Goal: Task Accomplishment & Management: Manage account settings

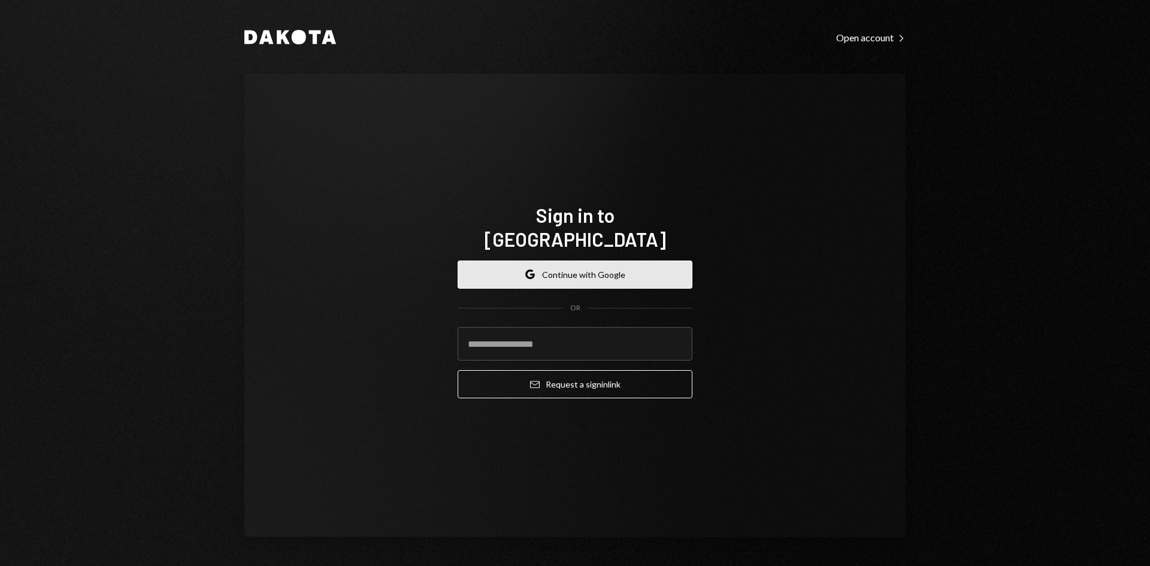
click at [545, 261] on button "Google Continue with Google" at bounding box center [574, 274] width 235 height 28
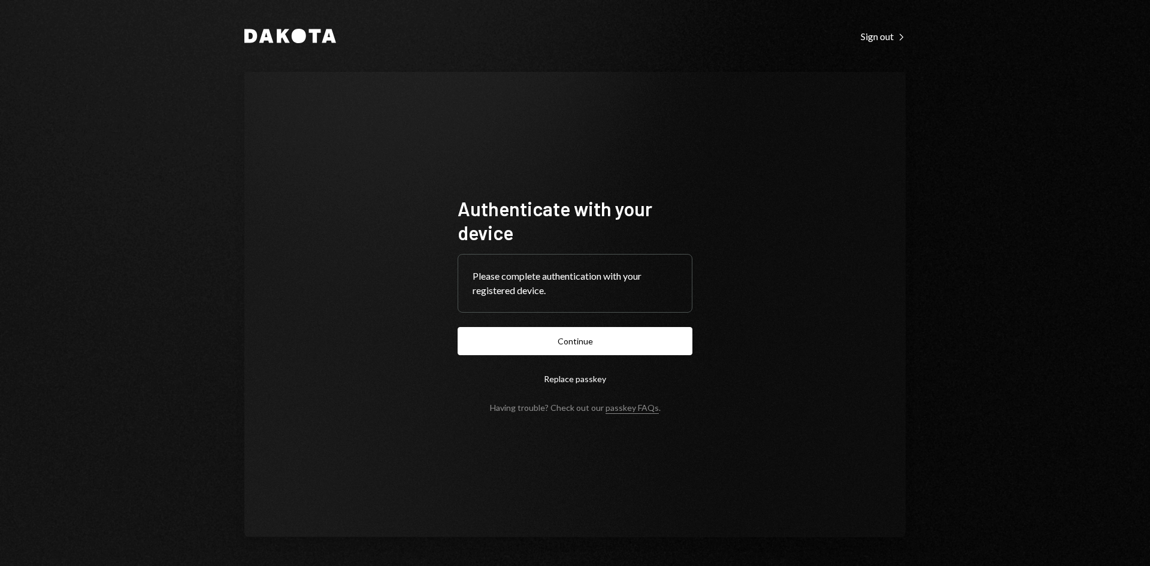
click at [564, 341] on button "Continue" at bounding box center [574, 341] width 235 height 28
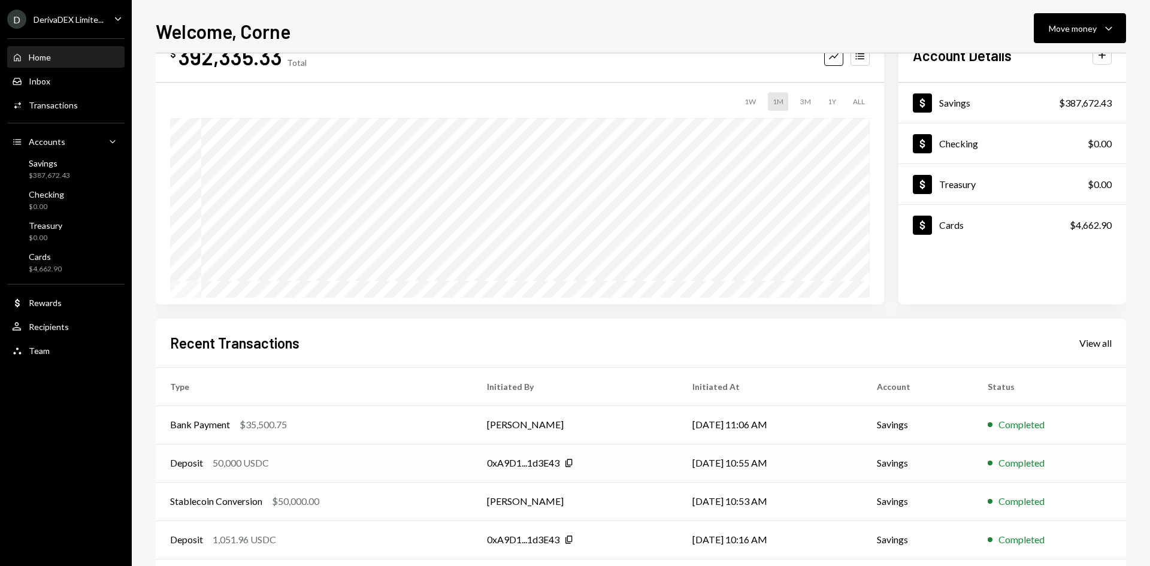
scroll to position [60, 0]
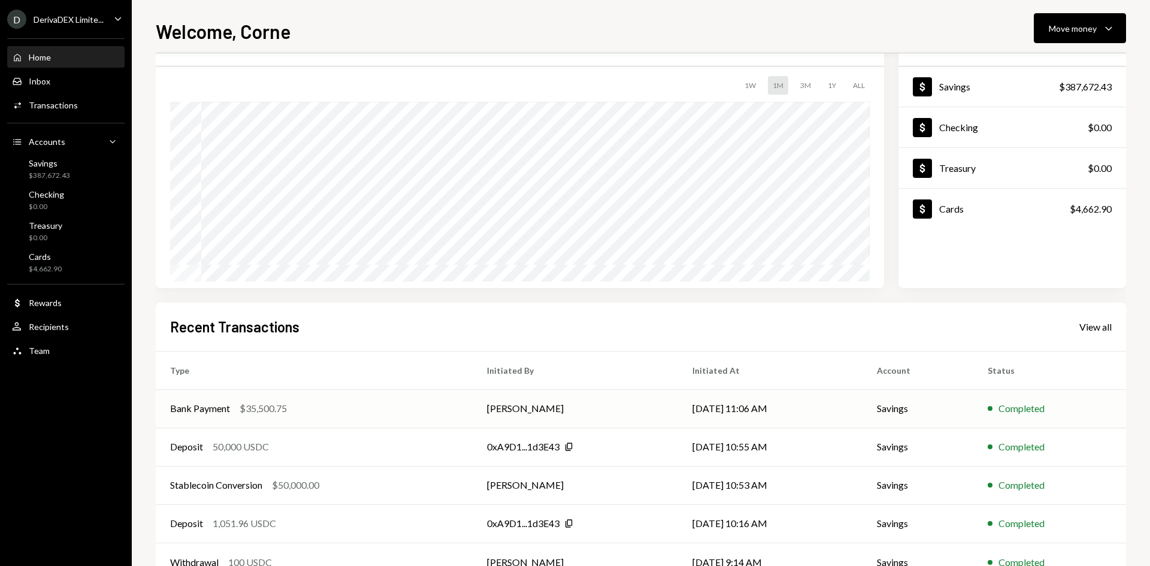
click at [372, 409] on div "Bank Payment $35,500.75" at bounding box center [314, 408] width 288 height 14
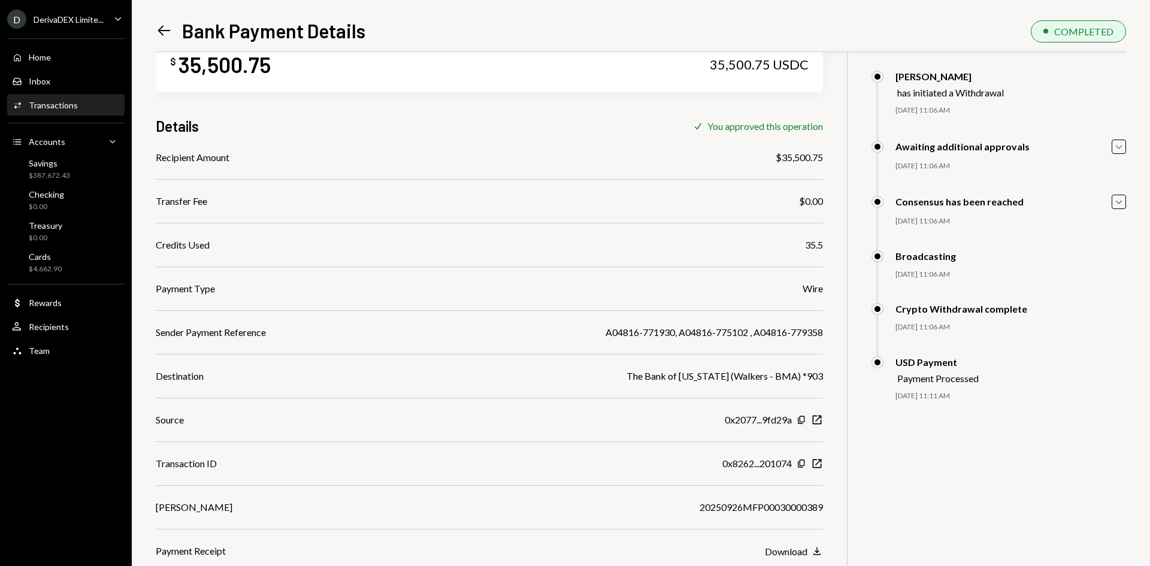
scroll to position [52, 0]
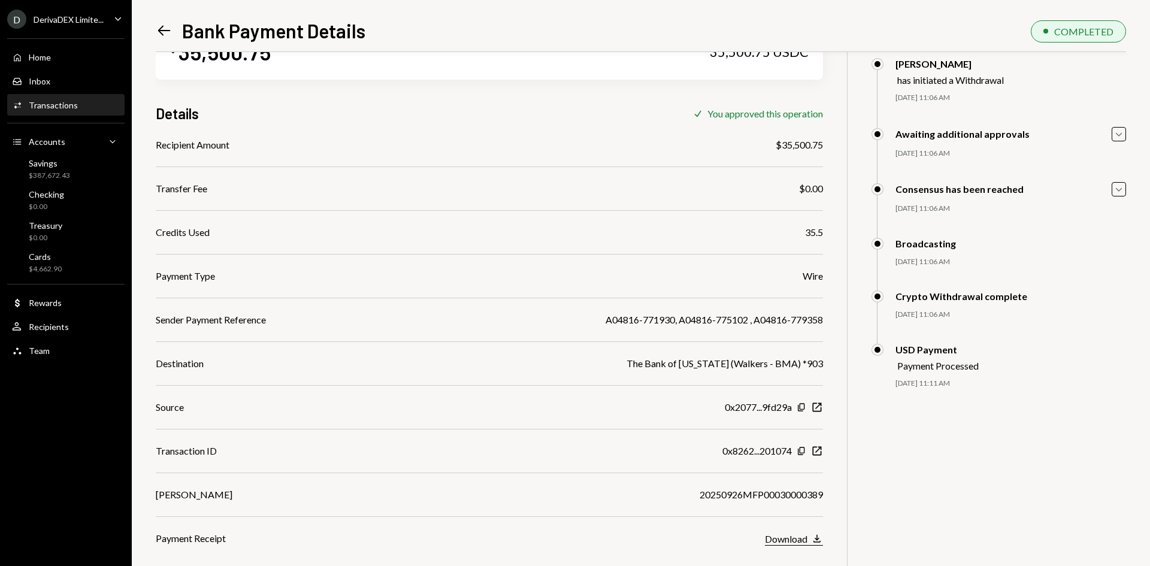
click at [790, 542] on div "Download" at bounding box center [786, 538] width 43 height 11
click at [43, 17] on div "DerivaDEX Limite..." at bounding box center [69, 19] width 70 height 10
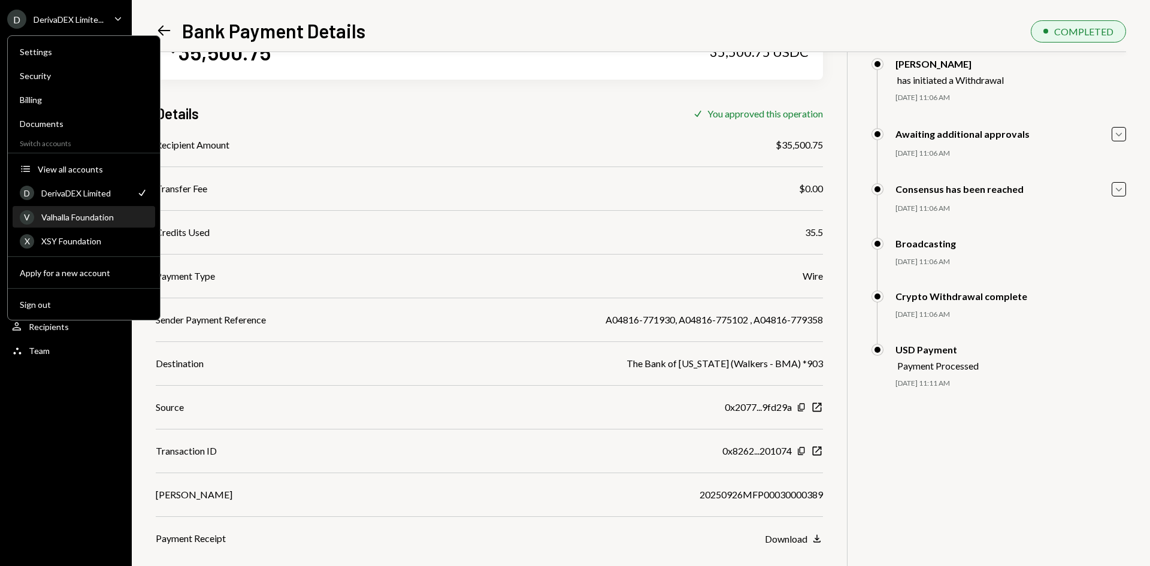
click at [92, 222] on div "Valhalla Foundation" at bounding box center [94, 217] width 107 height 10
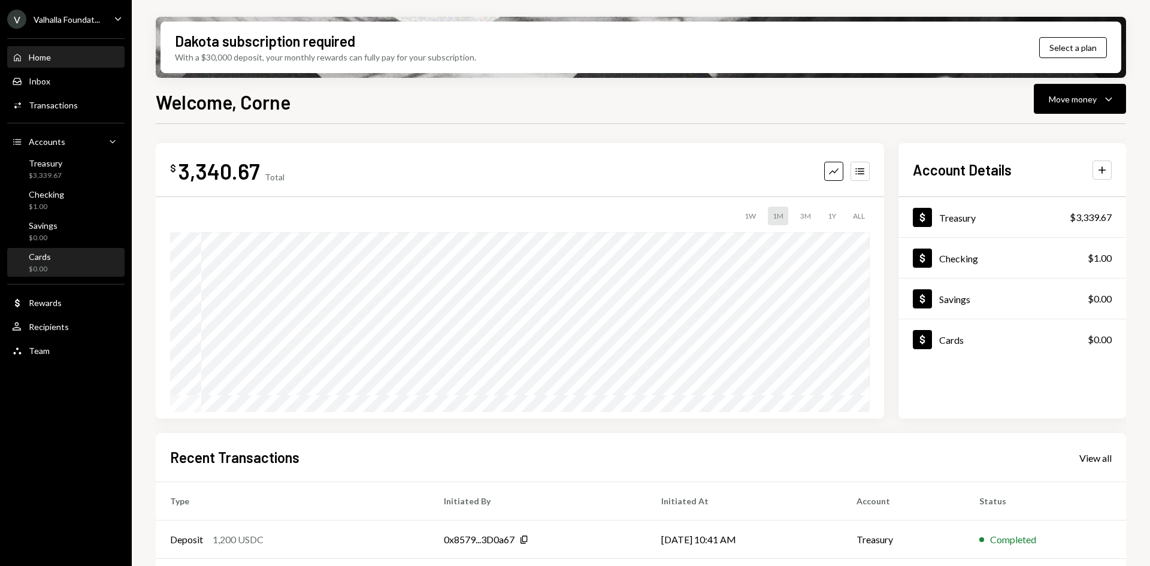
click at [70, 259] on div "Cards $0.00" at bounding box center [66, 262] width 108 height 23
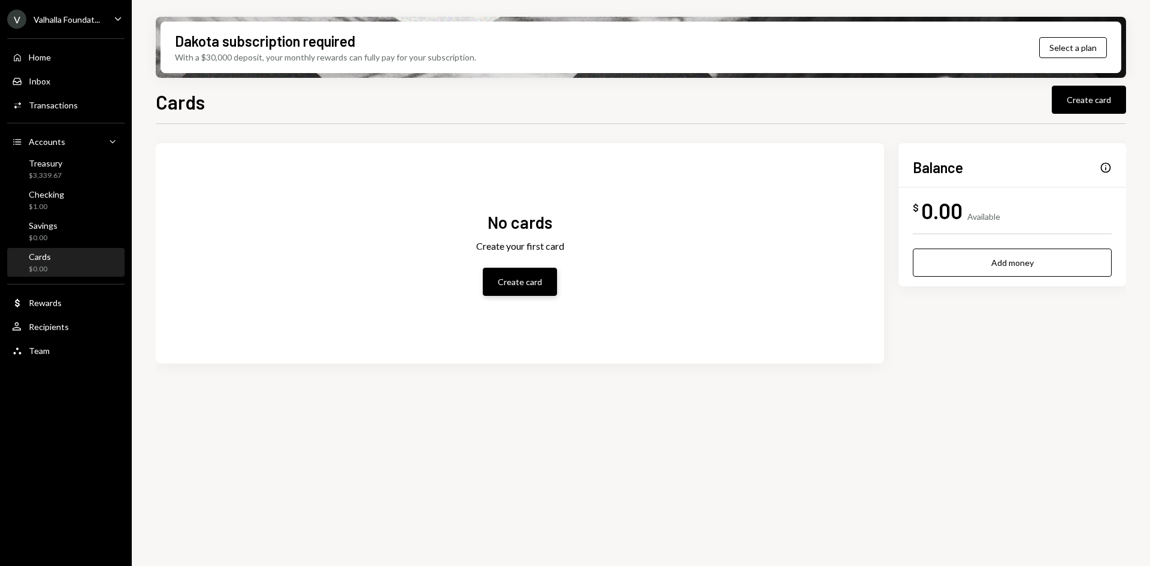
click at [513, 282] on button "Create card" at bounding box center [520, 282] width 74 height 28
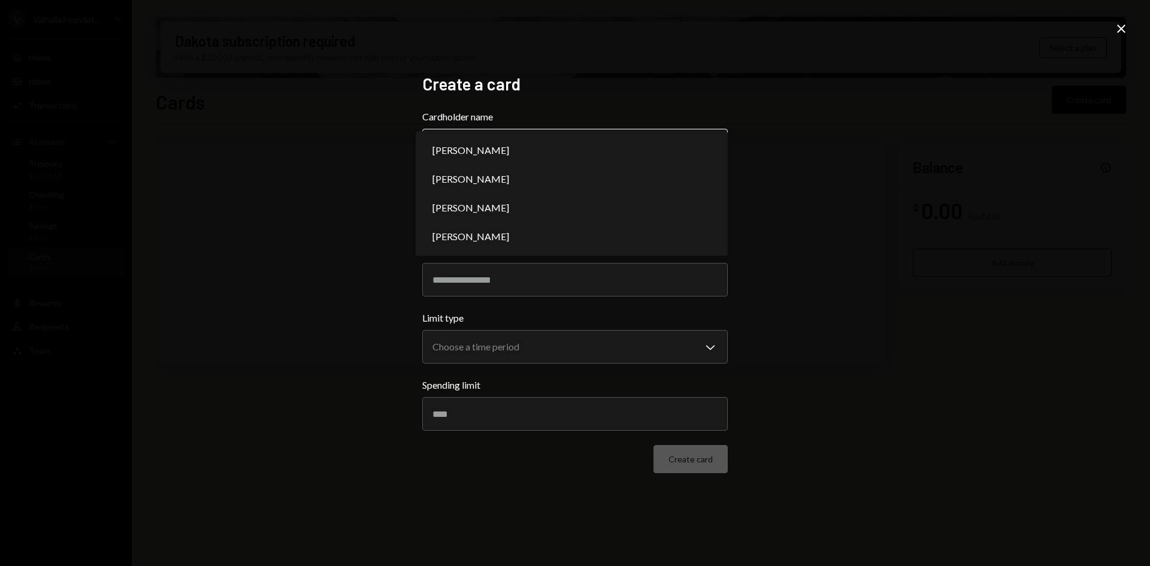
click at [493, 156] on body "**********" at bounding box center [575, 283] width 1150 height 566
select select "**********"
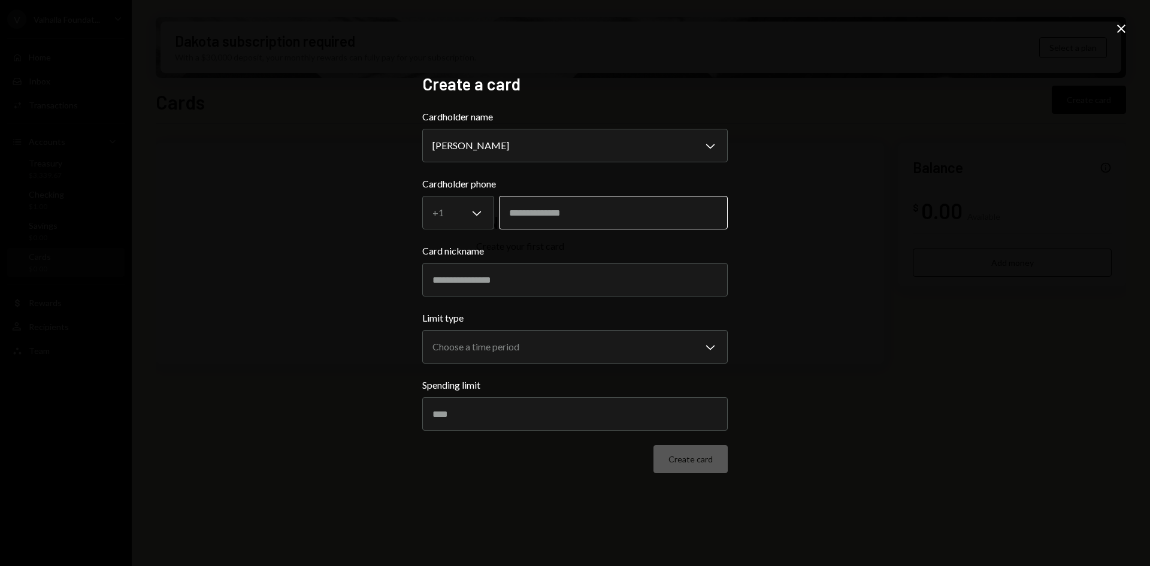
click at [558, 213] on input "tel" at bounding box center [613, 213] width 229 height 34
click at [622, 222] on input "tel" at bounding box center [613, 213] width 229 height 34
paste input "**********"
click at [518, 215] on input "**********" at bounding box center [613, 213] width 229 height 34
type input "**********"
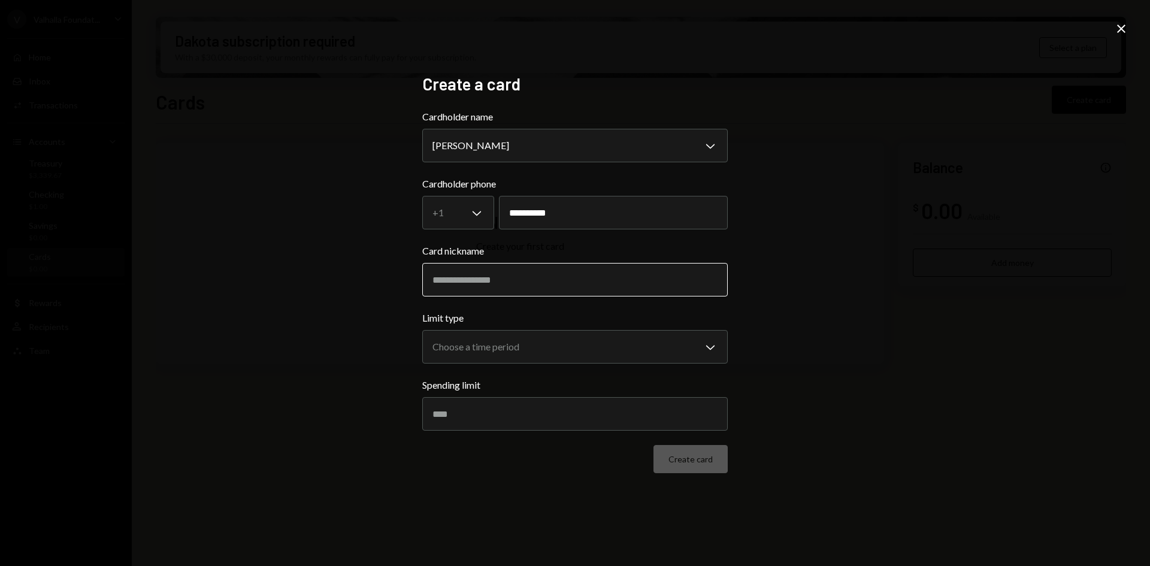
click at [509, 275] on input "Card nickname" at bounding box center [574, 280] width 305 height 34
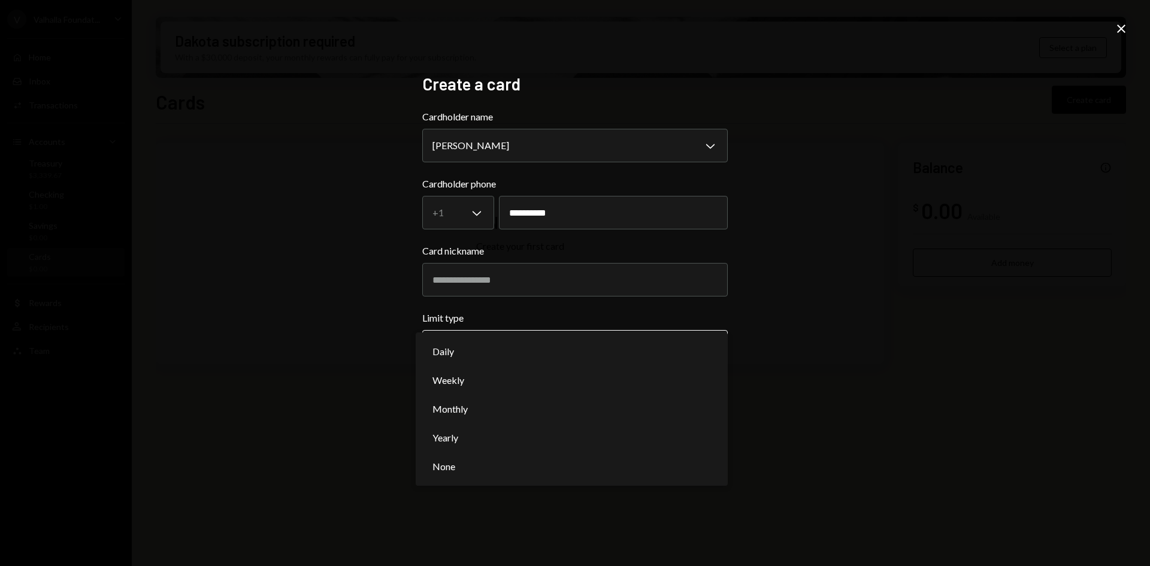
click at [499, 336] on body "**********" at bounding box center [575, 283] width 1150 height 566
select select "********"
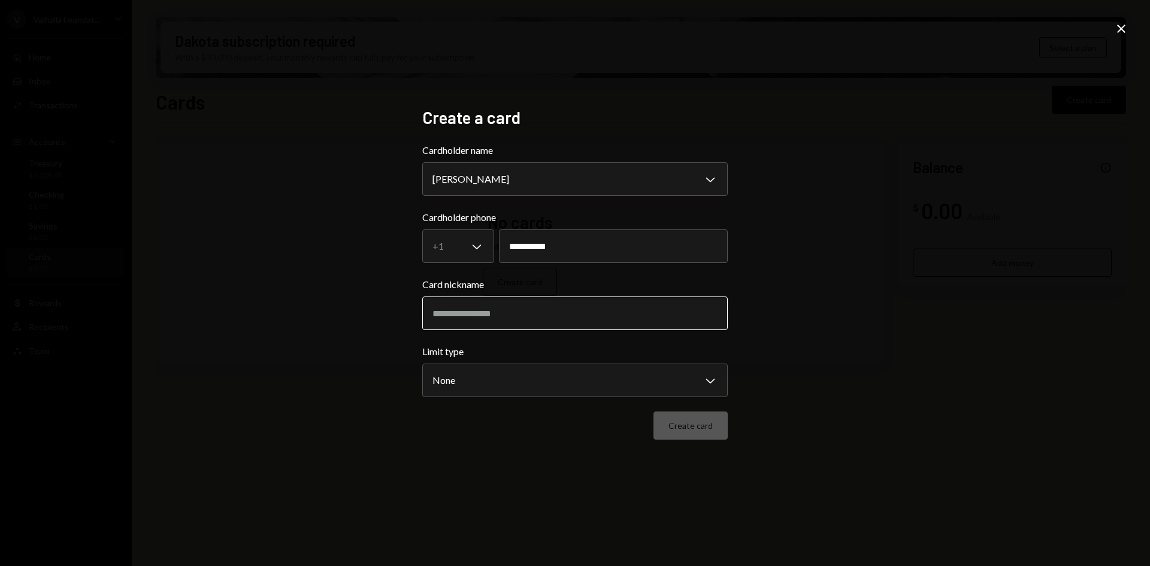
click at [455, 322] on input "Card nickname" at bounding box center [574, 313] width 305 height 34
type input "********"
click at [717, 435] on button "Create card" at bounding box center [690, 425] width 74 height 28
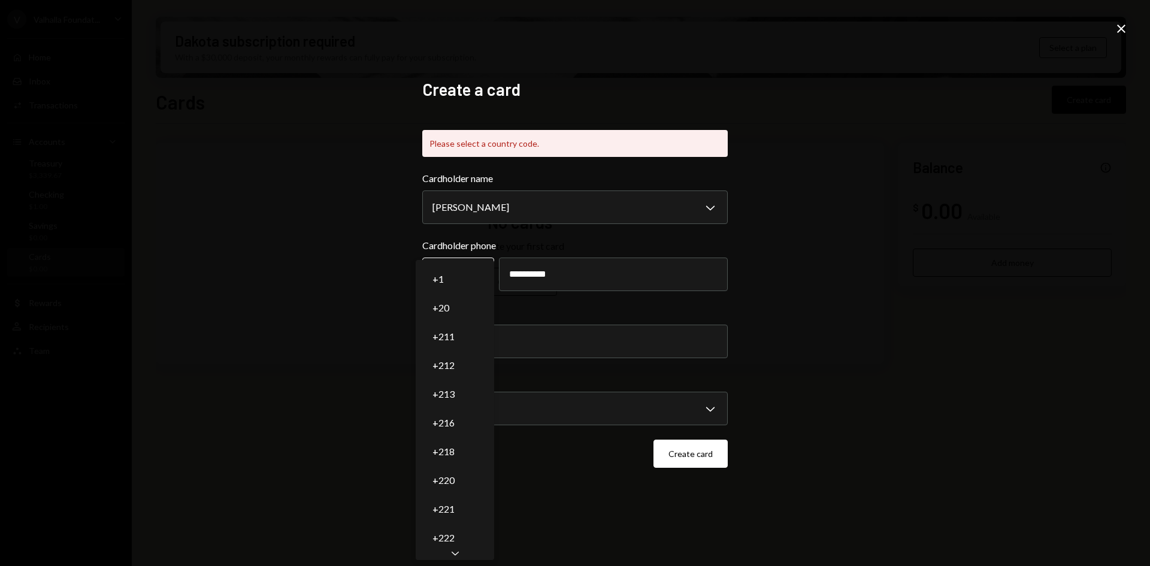
click at [472, 274] on body "**********" at bounding box center [575, 283] width 1150 height 566
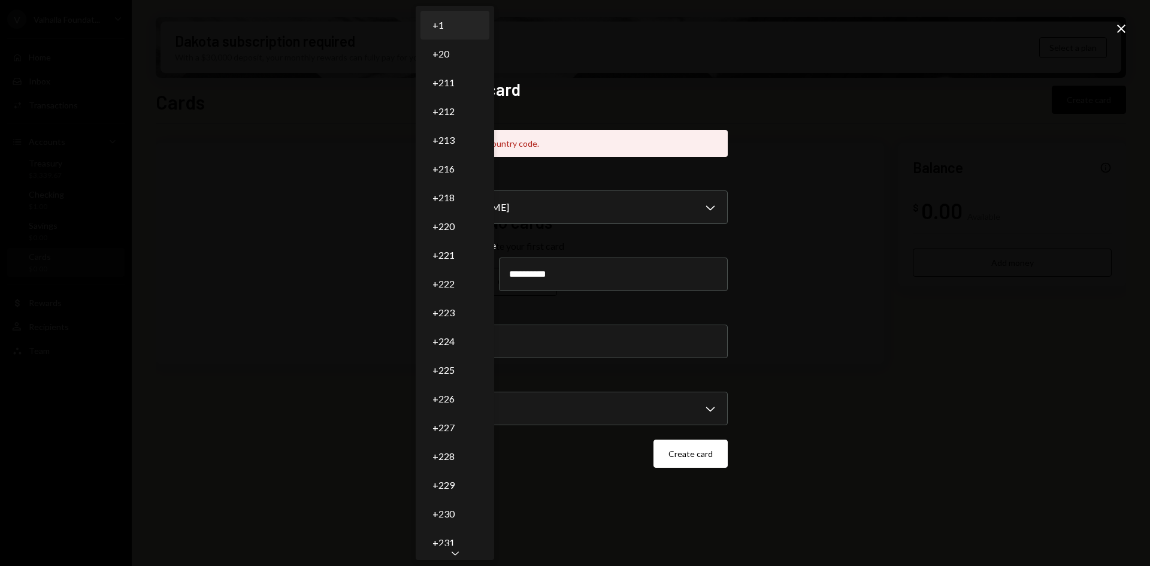
select select "*"
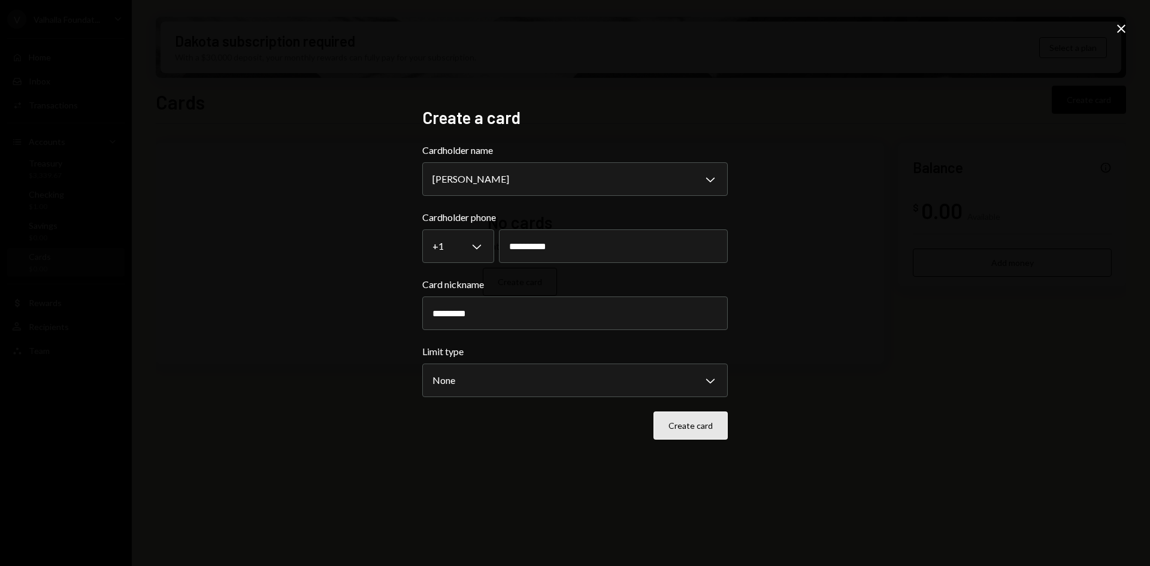
click at [693, 429] on button "Create card" at bounding box center [690, 425] width 74 height 28
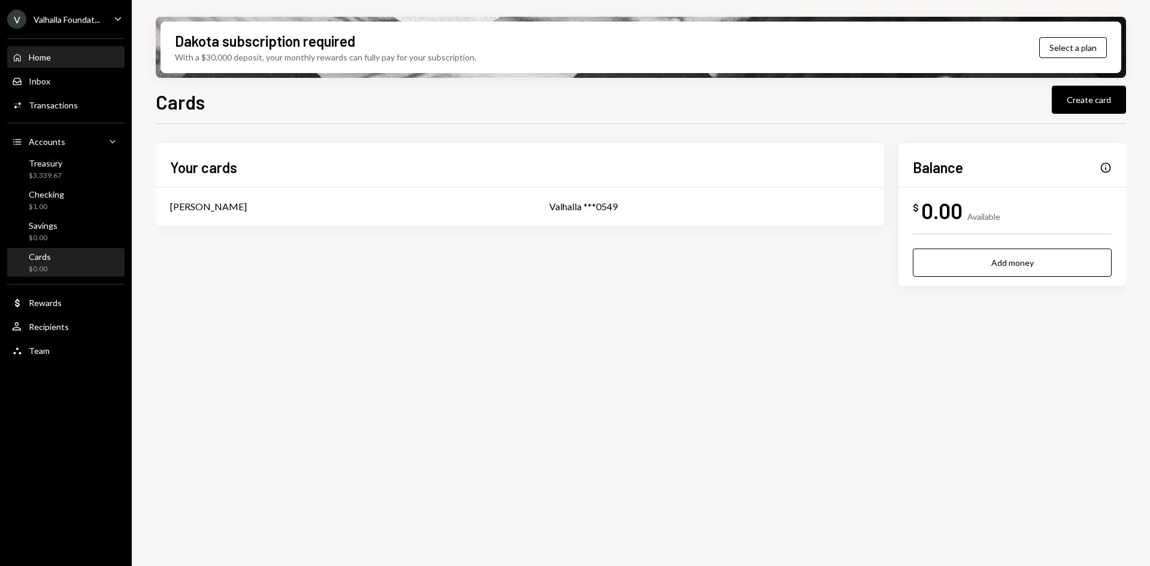
click at [63, 55] on div "Home Home" at bounding box center [66, 57] width 108 height 11
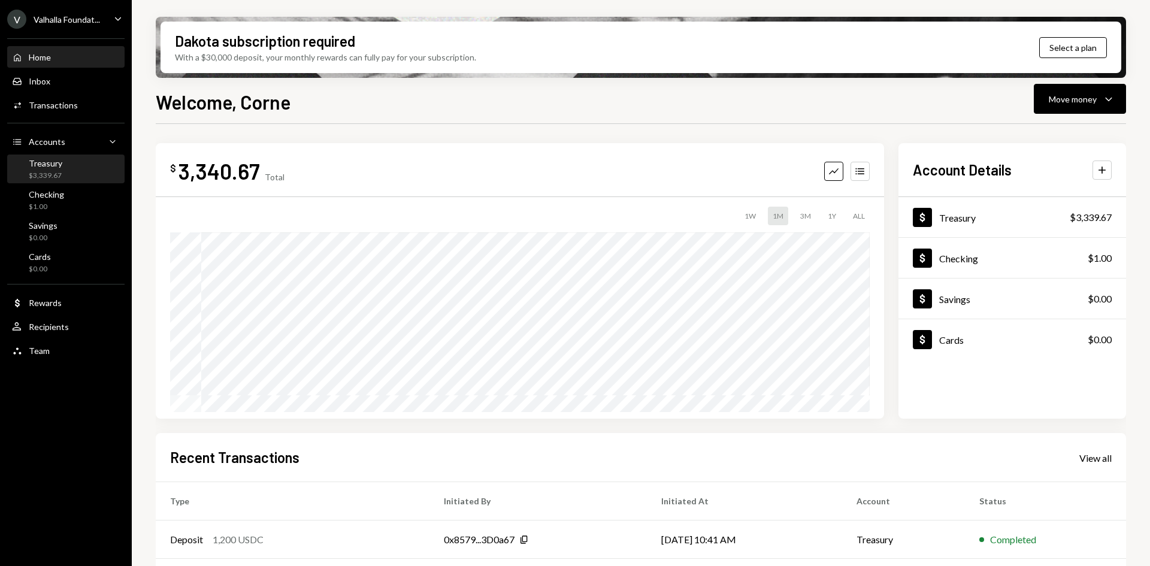
click at [60, 163] on div "Treasury" at bounding box center [46, 163] width 34 height 10
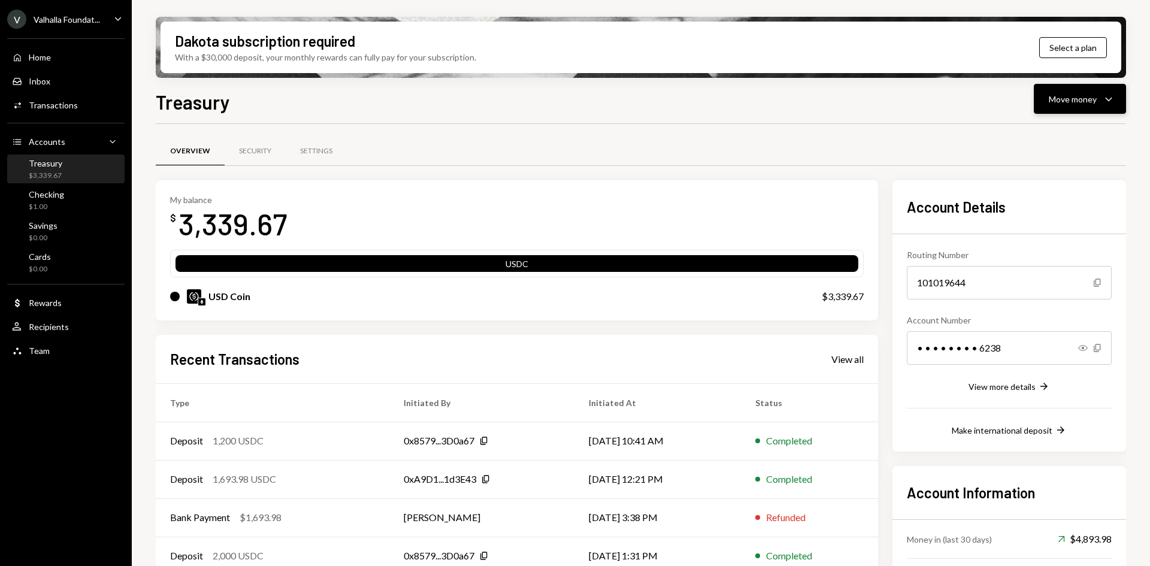
click at [1079, 101] on div "Move money" at bounding box center [1072, 99] width 48 height 13
click at [1054, 226] on div "Swap stablecoins" at bounding box center [1069, 226] width 87 height 13
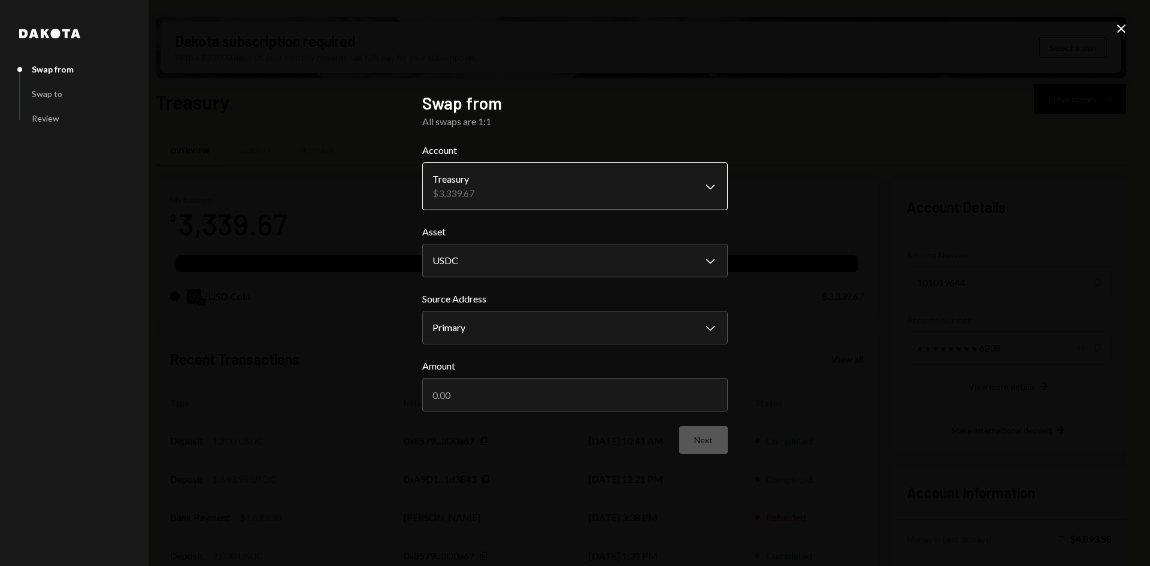
click at [520, 184] on body "V Valhalla Foundat... Caret Down Home Home Inbox Inbox Activities Transactions …" at bounding box center [575, 283] width 1150 height 566
click at [501, 261] on body "V Valhalla Foundat... Caret Down Home Home Inbox Inbox Activities Transactions …" at bounding box center [575, 283] width 1150 height 566
click at [502, 392] on input "Amount" at bounding box center [574, 395] width 305 height 34
type input "3300"
click at [707, 439] on button "Next" at bounding box center [703, 440] width 48 height 28
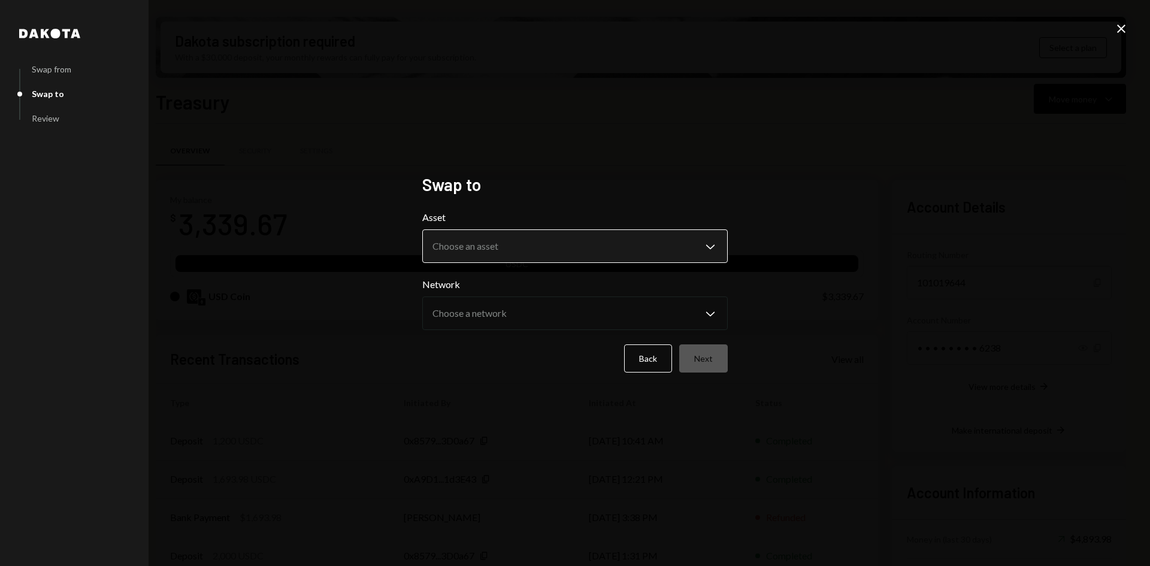
click at [534, 236] on body "V Valhalla Foundat... Caret Down Home Home Inbox Inbox Activities Transactions …" at bounding box center [575, 283] width 1150 height 566
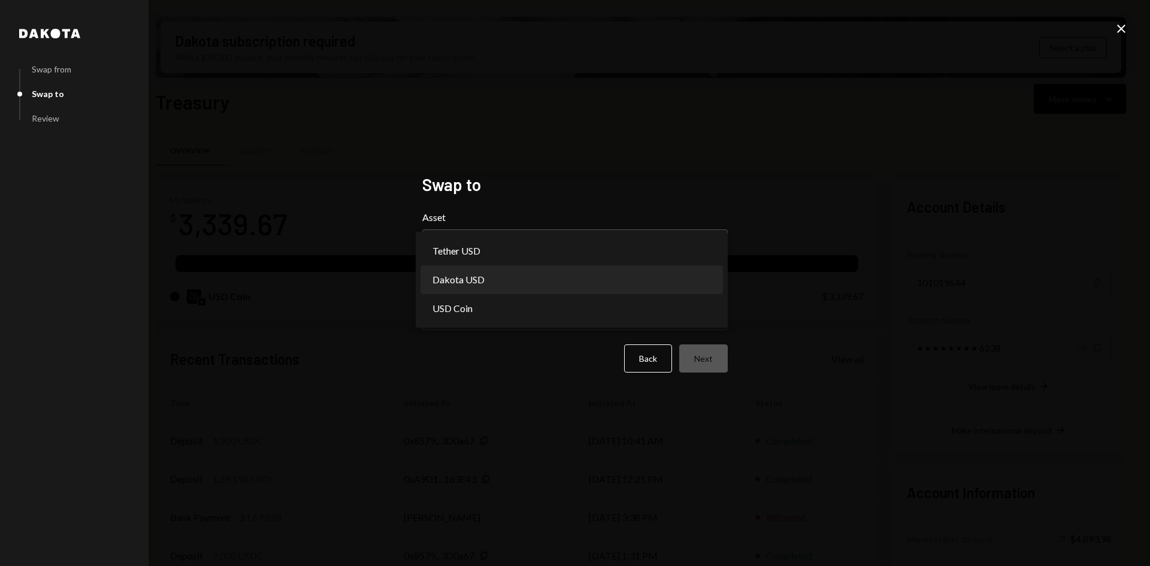
select select "*****"
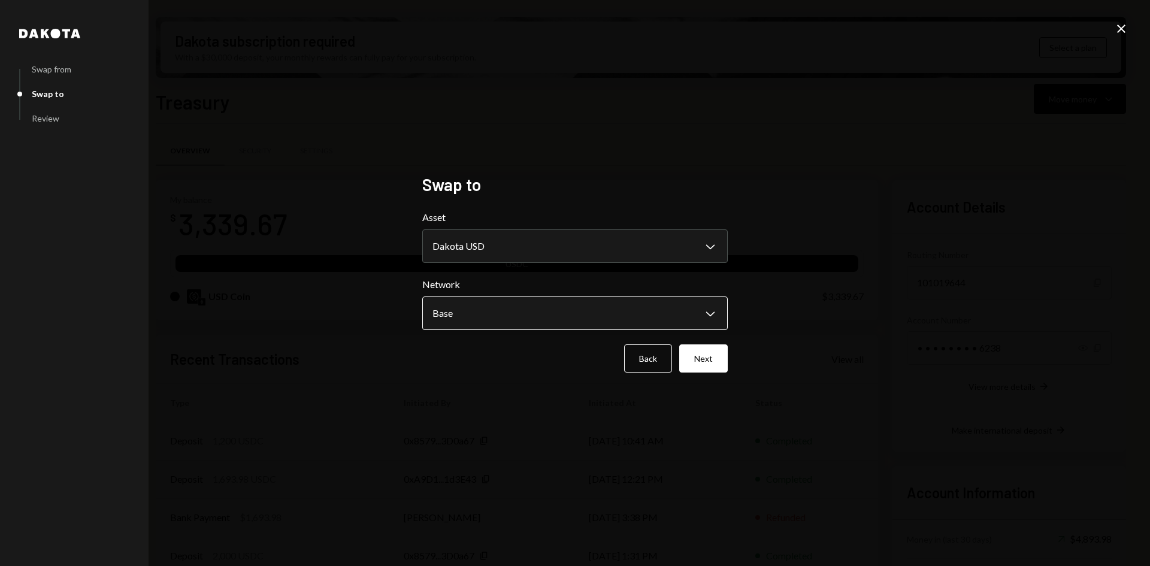
click at [500, 318] on body "V Valhalla Foundat... Caret Down Home Home Inbox Inbox Activities Transactions …" at bounding box center [575, 283] width 1150 height 566
click at [719, 359] on button "Next" at bounding box center [703, 358] width 48 height 28
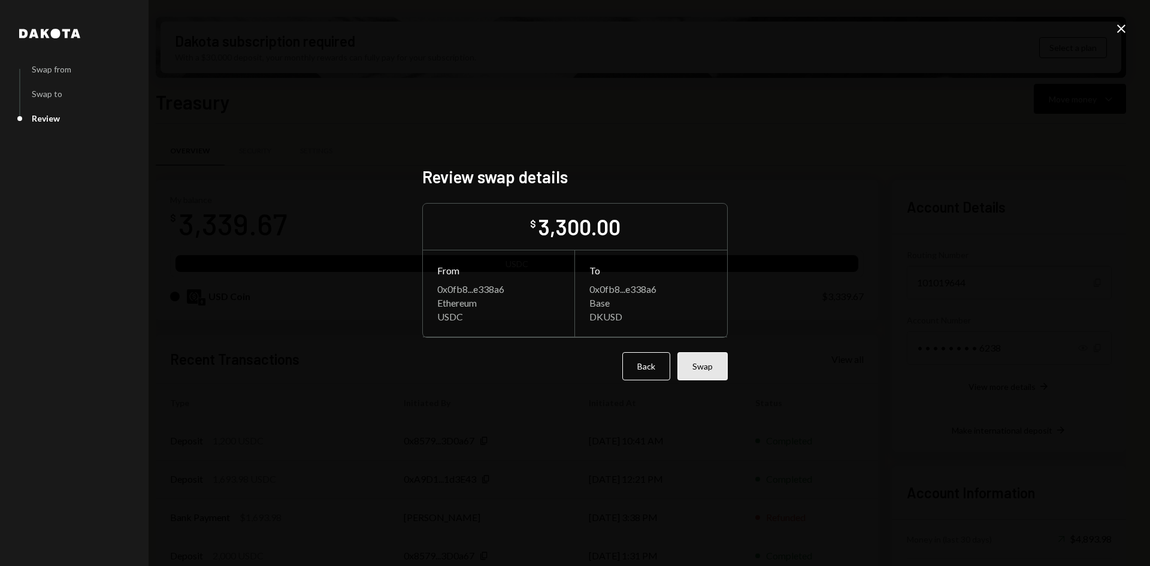
click at [719, 362] on button "Swap" at bounding box center [702, 366] width 50 height 28
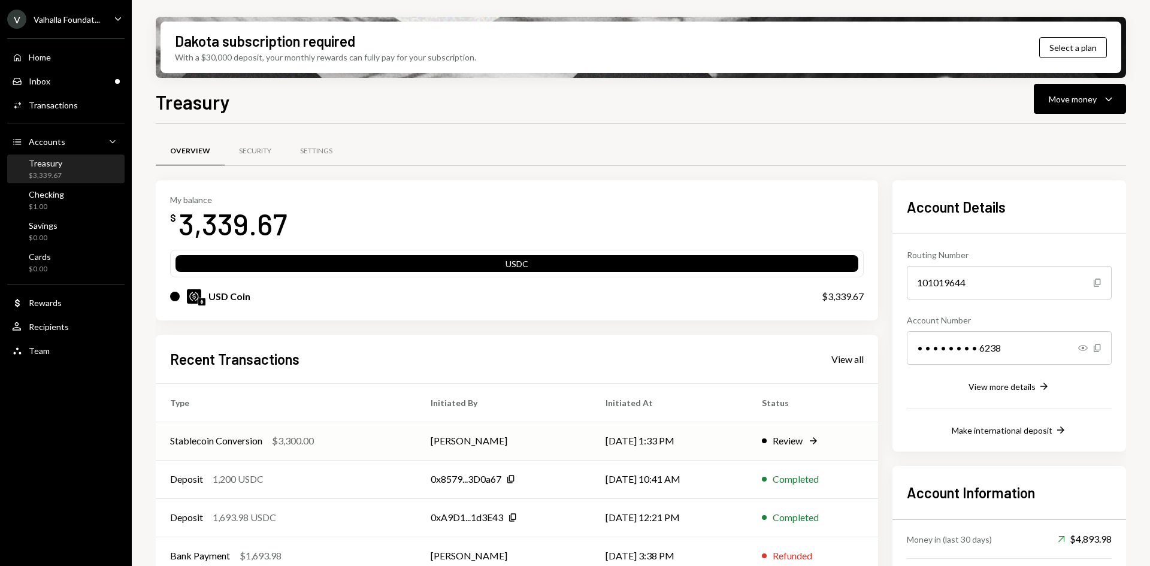
click at [652, 444] on td "[DATE] 1:33 PM" at bounding box center [669, 440] width 156 height 38
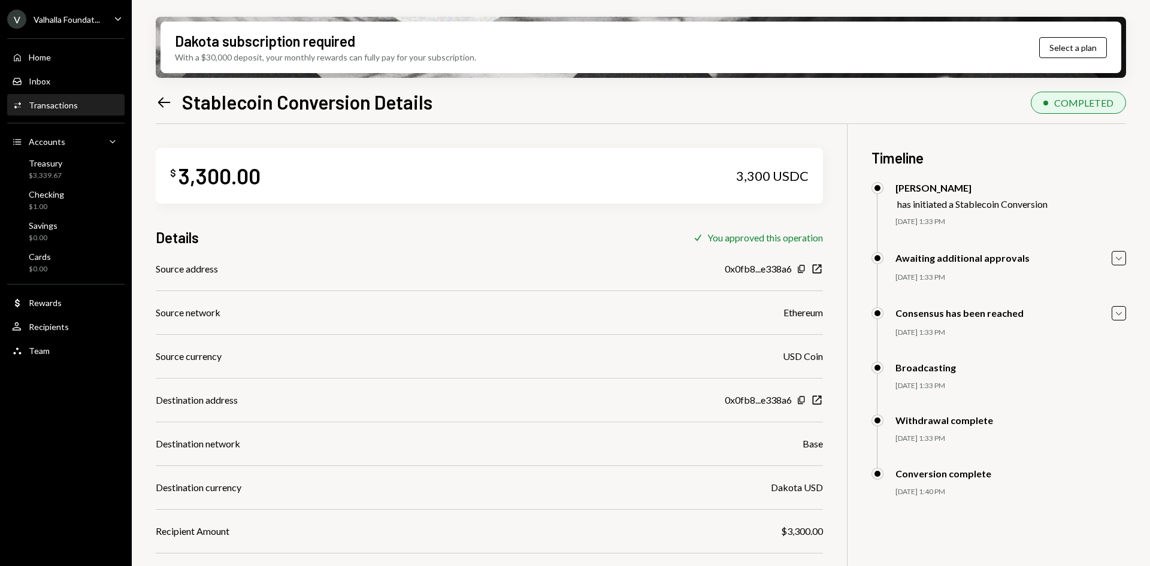
click at [51, 104] on div "Transactions" at bounding box center [53, 105] width 49 height 10
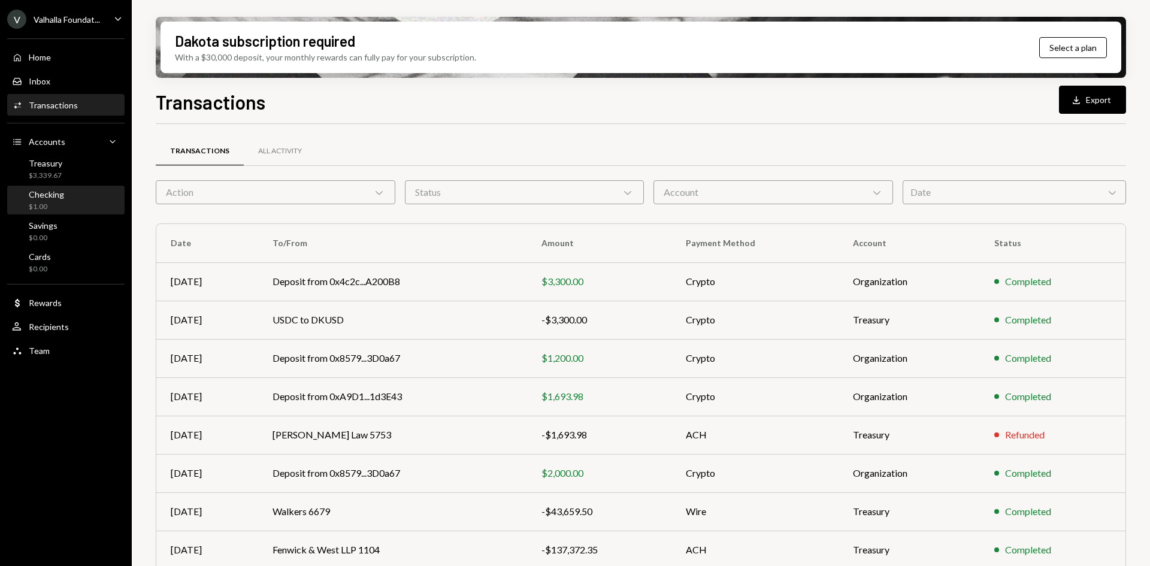
click at [62, 206] on div "$1.00" at bounding box center [46, 207] width 35 height 10
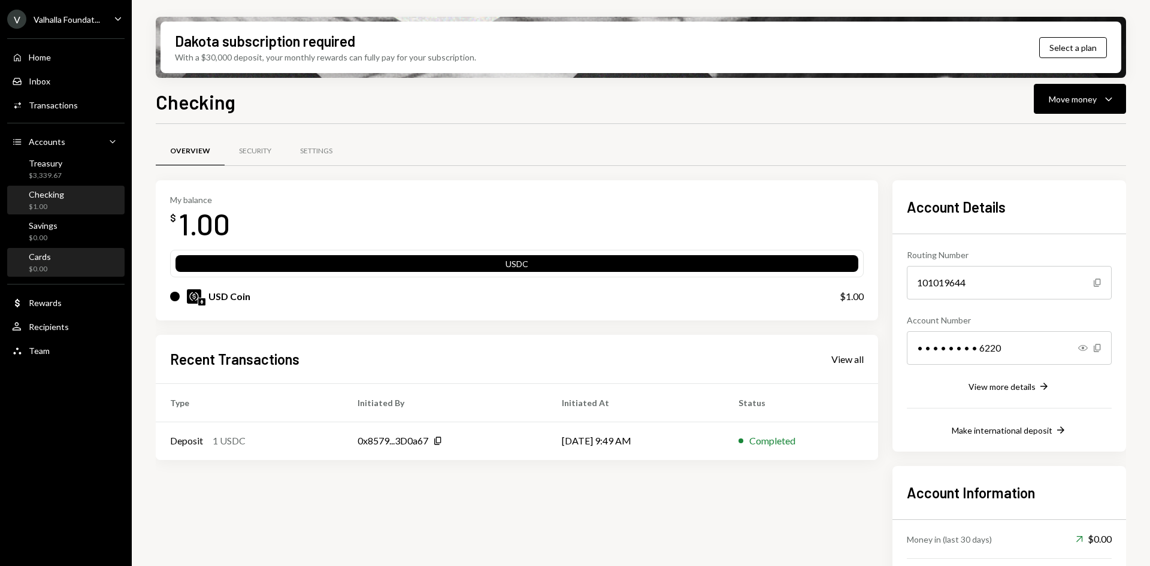
click at [53, 256] on div "Cards $0.00" at bounding box center [66, 262] width 108 height 23
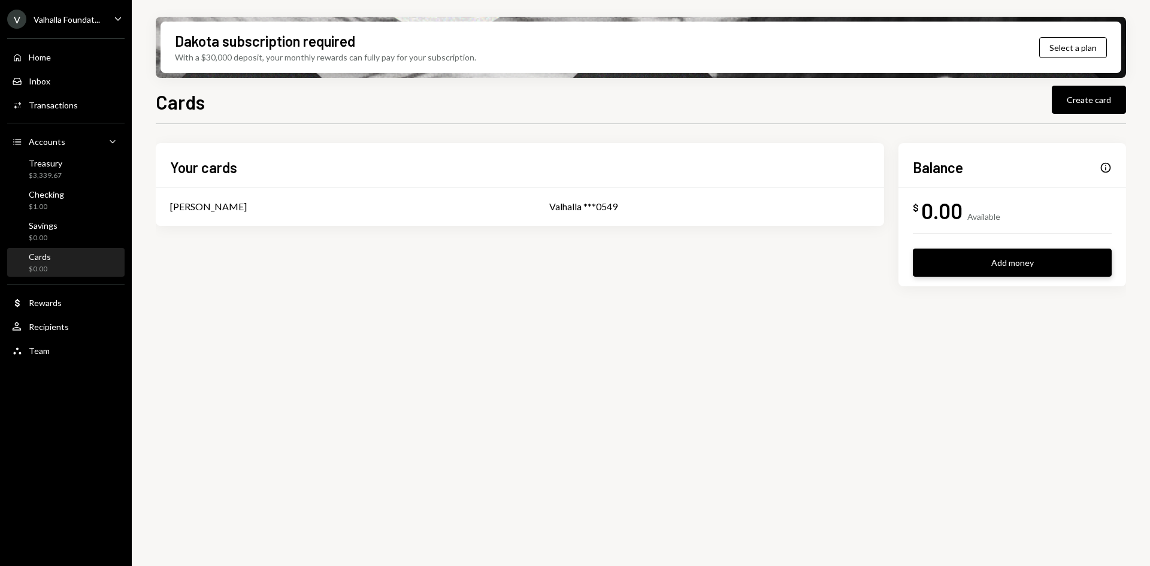
click at [954, 260] on button "Add money" at bounding box center [1011, 262] width 199 height 28
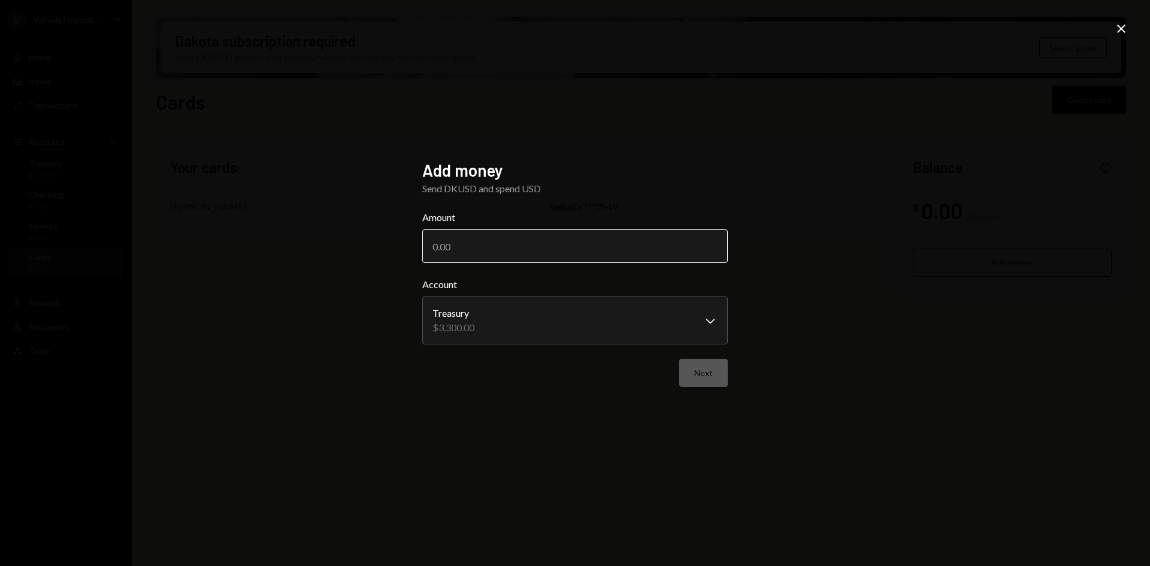
click at [480, 252] on input "Amount" at bounding box center [574, 246] width 305 height 34
type input "3300"
click at [706, 373] on button "Next" at bounding box center [703, 373] width 48 height 28
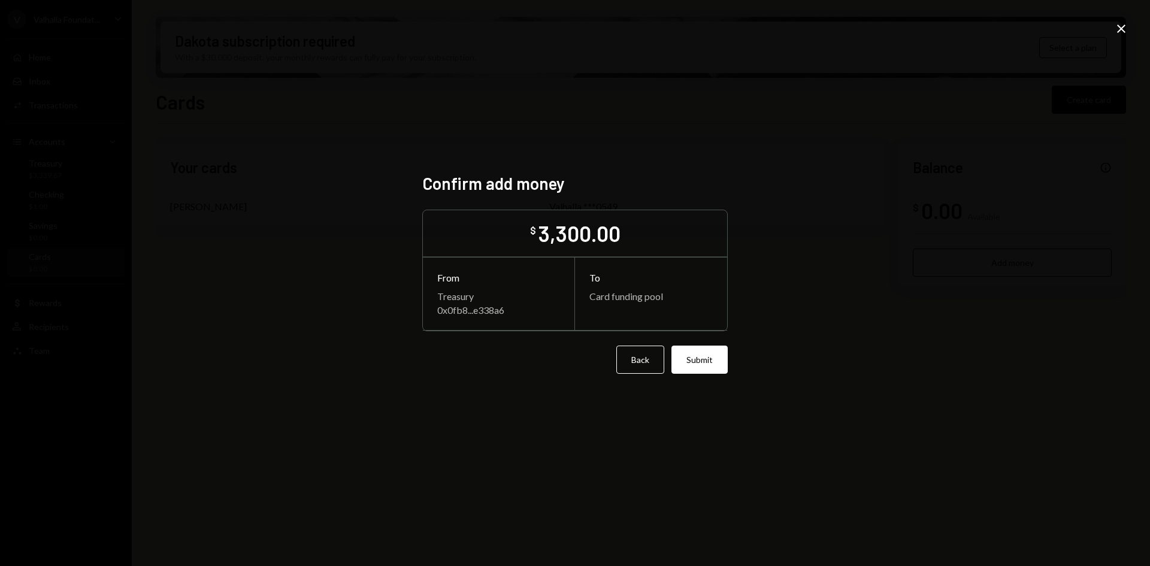
click at [707, 365] on button "Submit" at bounding box center [699, 359] width 56 height 28
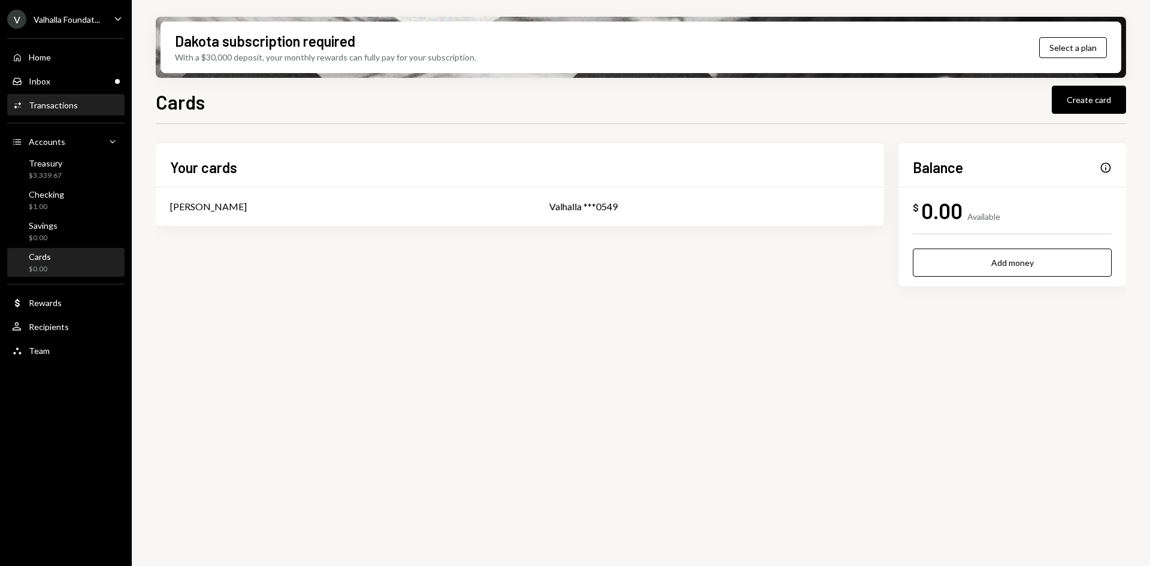
click at [62, 96] on div "Activities Transactions" at bounding box center [66, 105] width 108 height 20
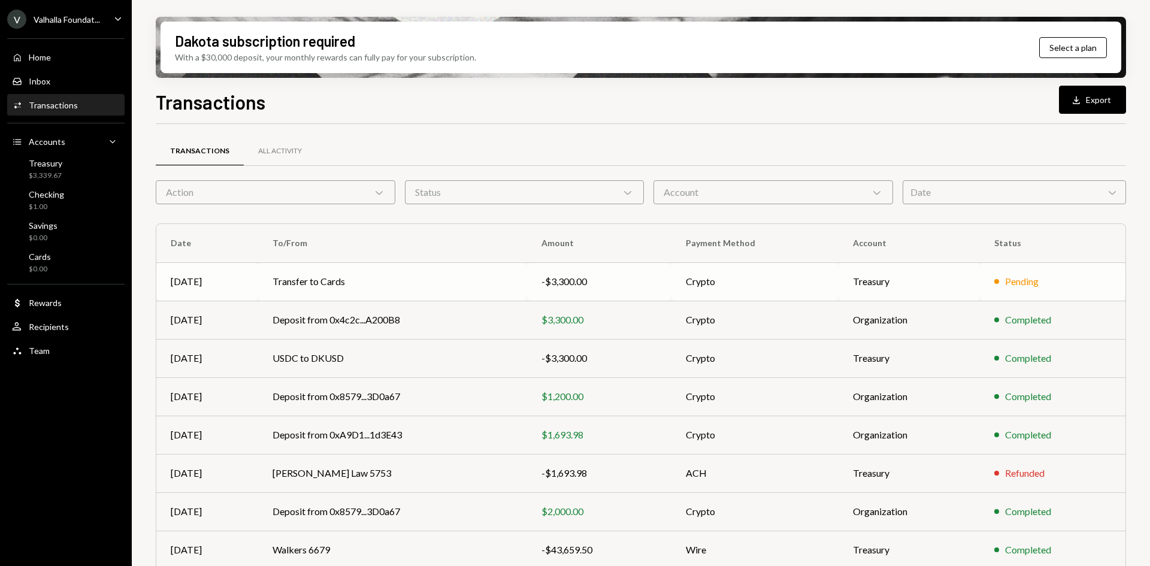
click at [460, 267] on td "Transfer to Cards" at bounding box center [392, 281] width 269 height 38
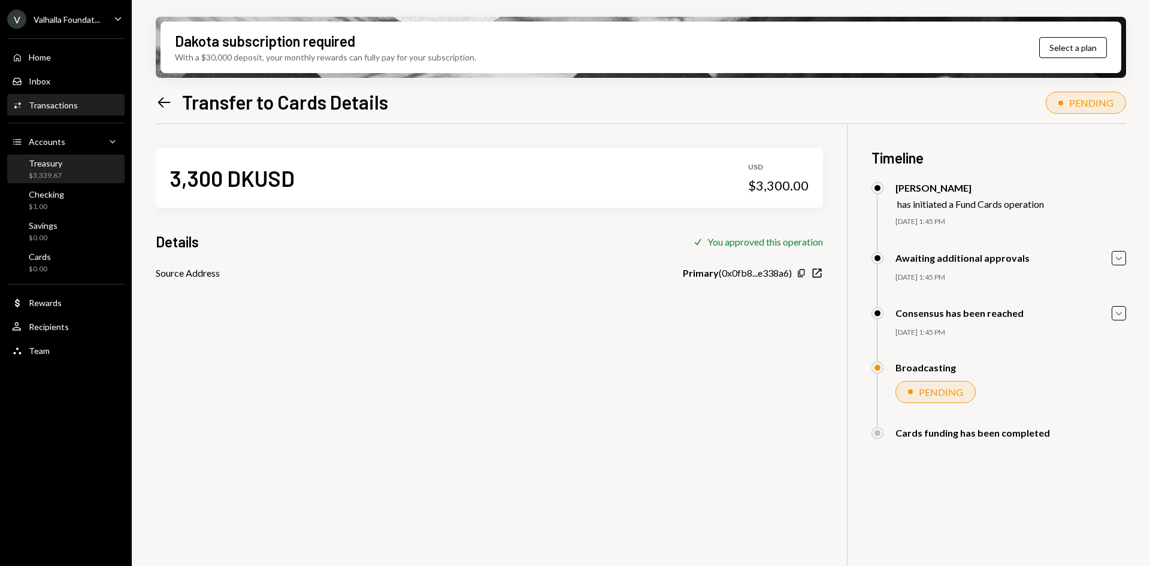
click at [66, 165] on div "Treasury $3,339.67" at bounding box center [66, 169] width 108 height 23
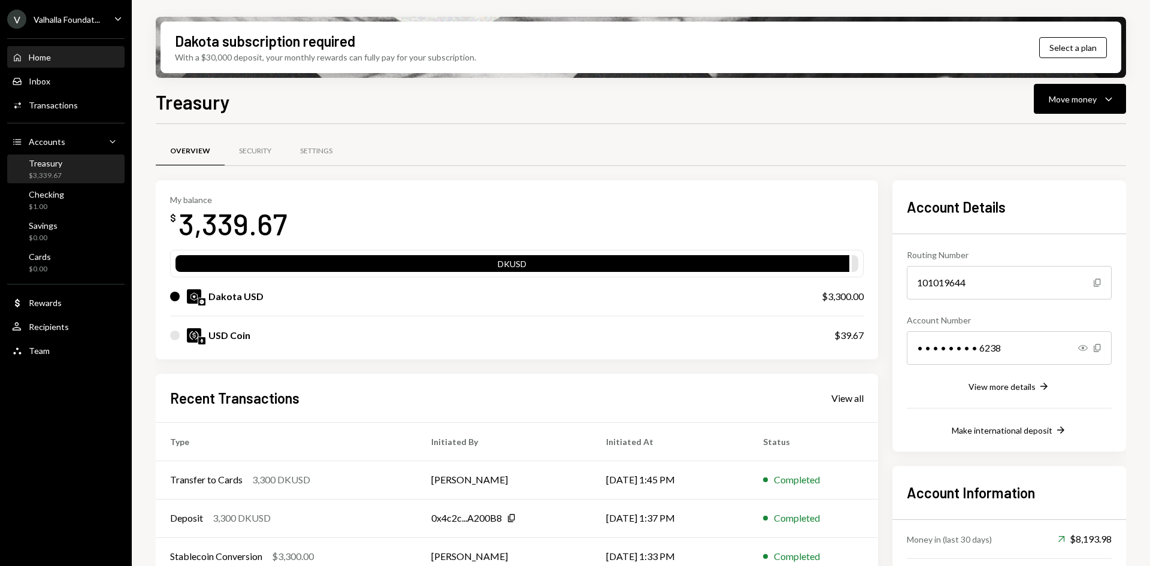
click at [75, 56] on div "Home Home" at bounding box center [66, 57] width 108 height 11
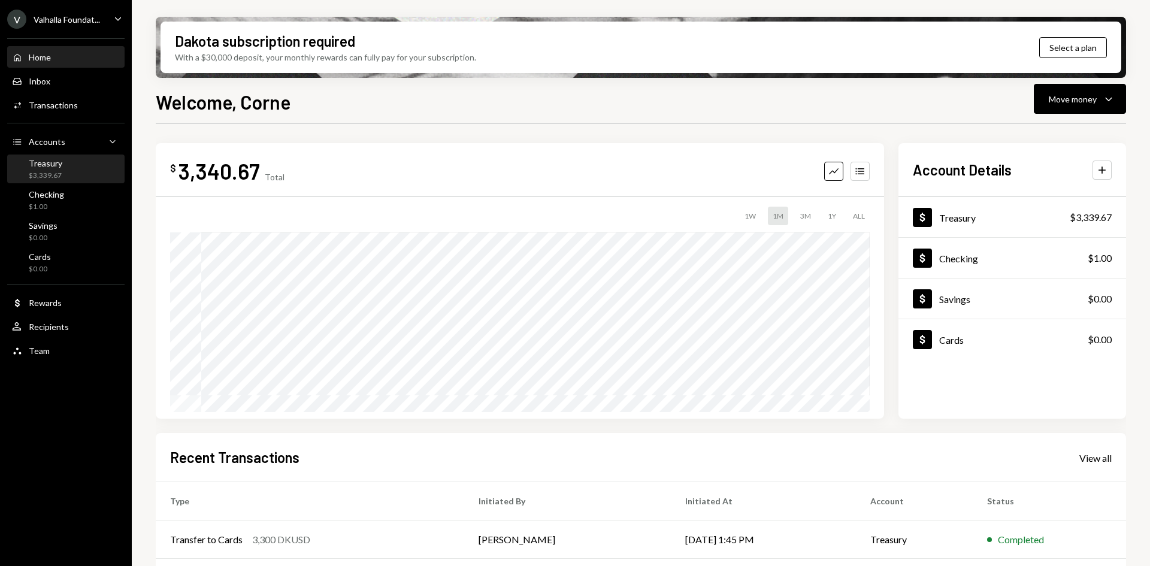
click at [64, 171] on div "Treasury $3,339.67" at bounding box center [66, 169] width 108 height 23
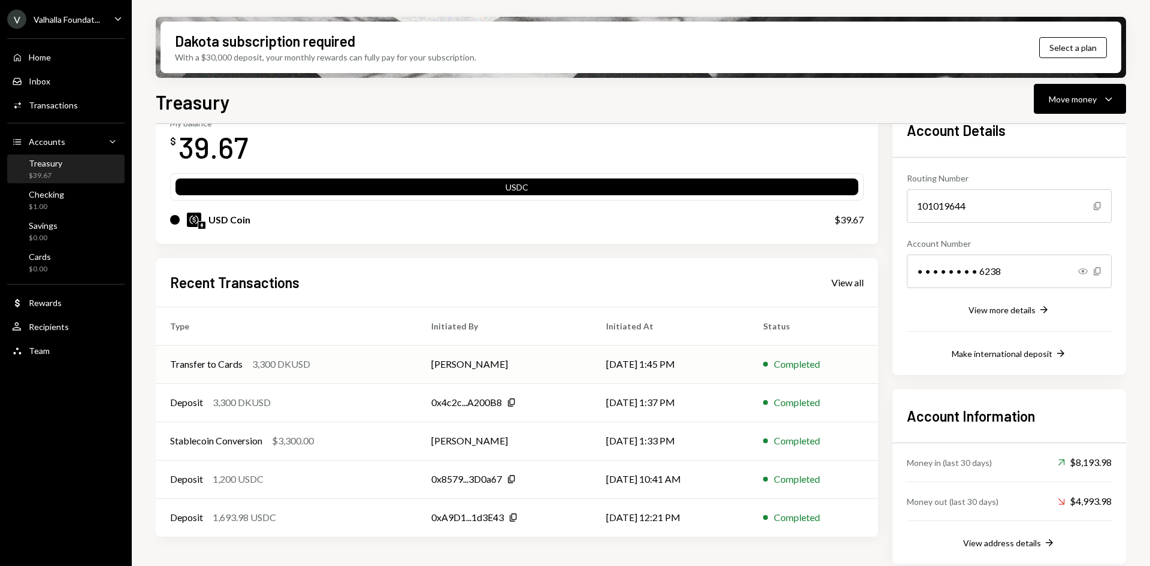
scroll to position [85, 0]
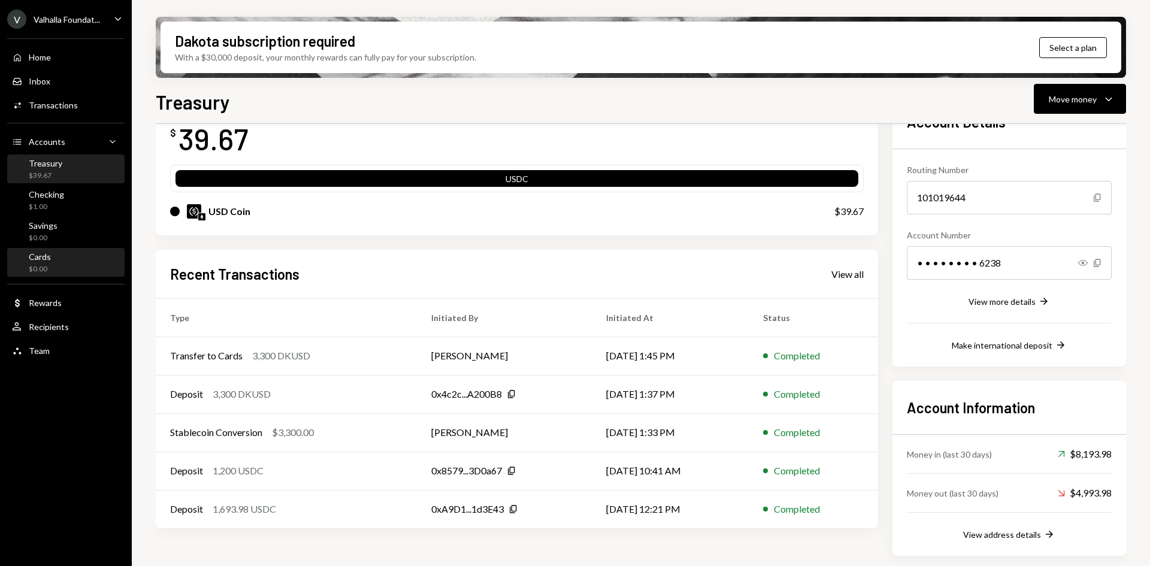
click at [62, 255] on div "Cards $0.00" at bounding box center [66, 262] width 108 height 23
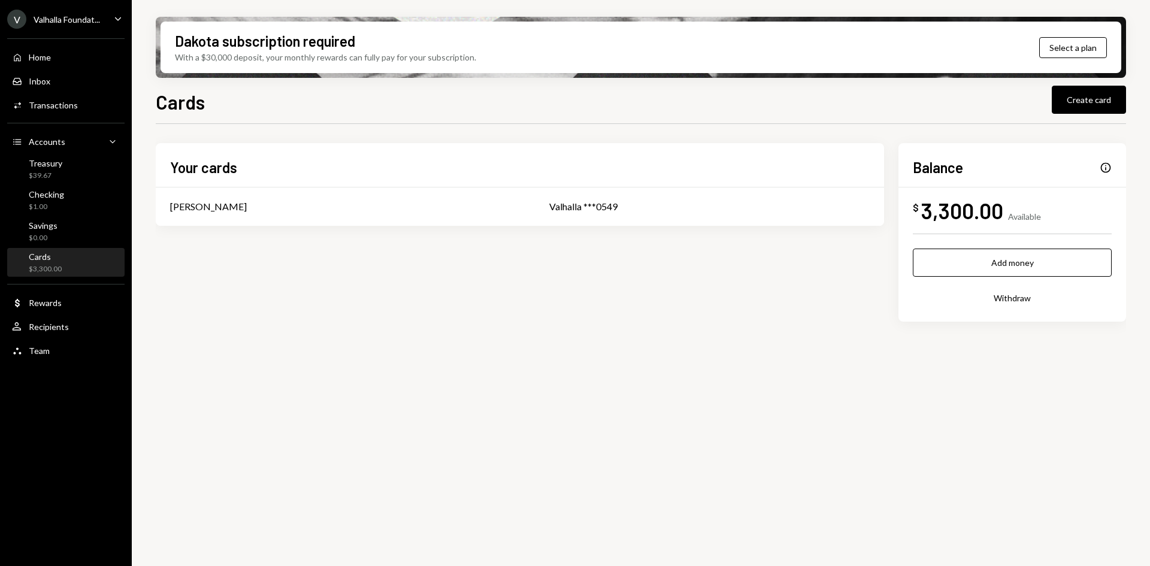
drag, startPoint x: 642, startPoint y: 281, endPoint x: 1018, endPoint y: 165, distance: 393.1
click at [642, 281] on div "Your cards Glenn Kennedy Valhalla ***0549 Balance Info $ 3,300.00 Available Add…" at bounding box center [641, 232] width 970 height 178
click at [342, 203] on div "[PERSON_NAME]" at bounding box center [345, 206] width 350 height 14
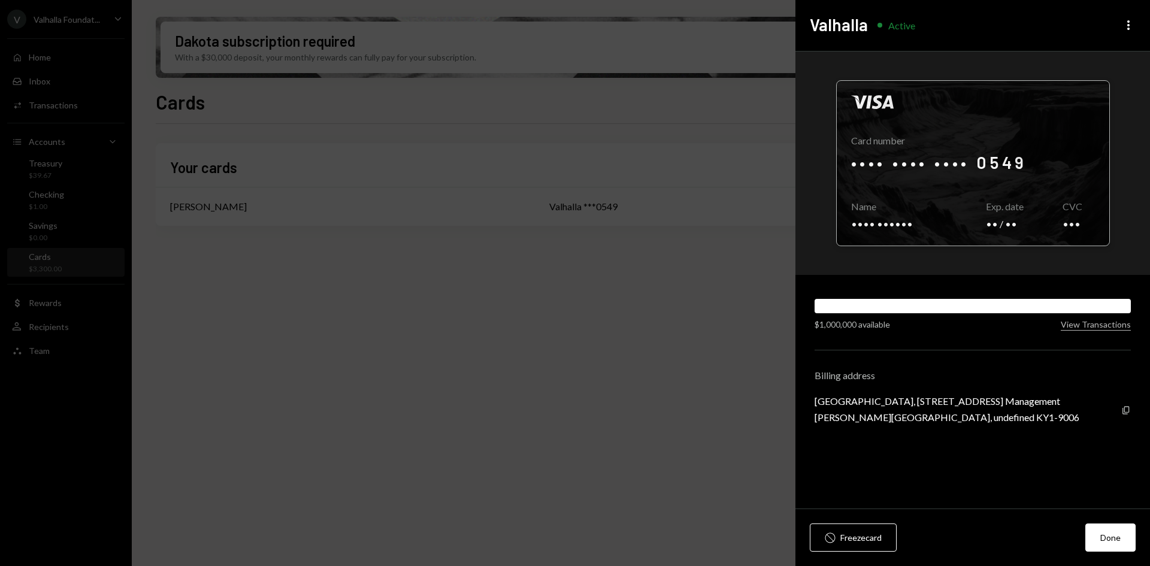
click at [966, 206] on div at bounding box center [972, 163] width 272 height 165
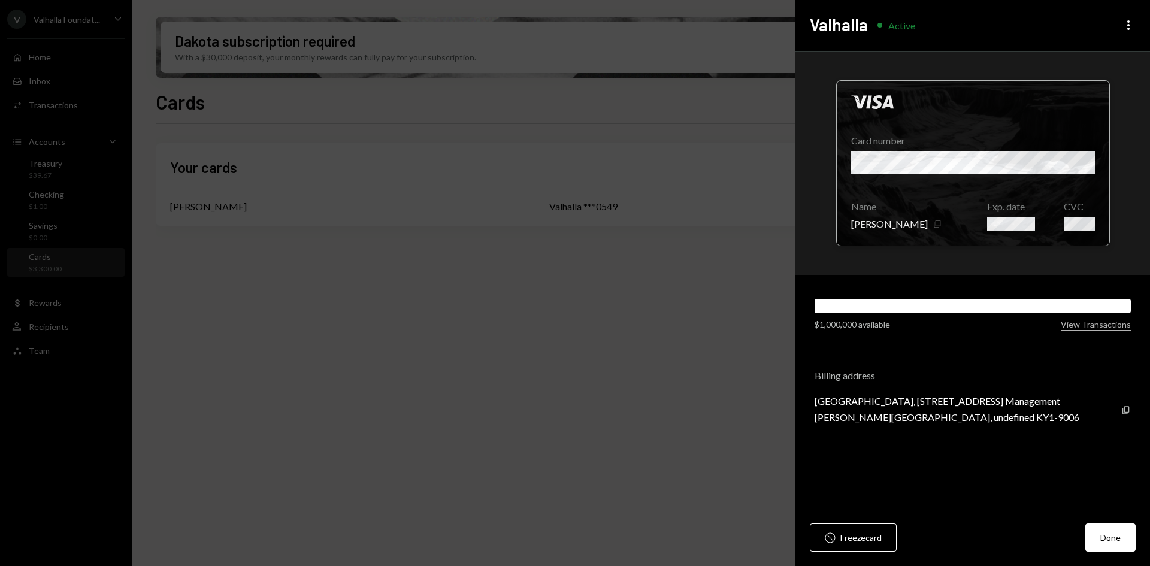
click at [932, 222] on icon "Copy" at bounding box center [937, 224] width 10 height 10
drag, startPoint x: 1113, startPoint y: 546, endPoint x: 1100, endPoint y: 538, distance: 15.6
click at [1112, 546] on button "Done" at bounding box center [1110, 537] width 50 height 28
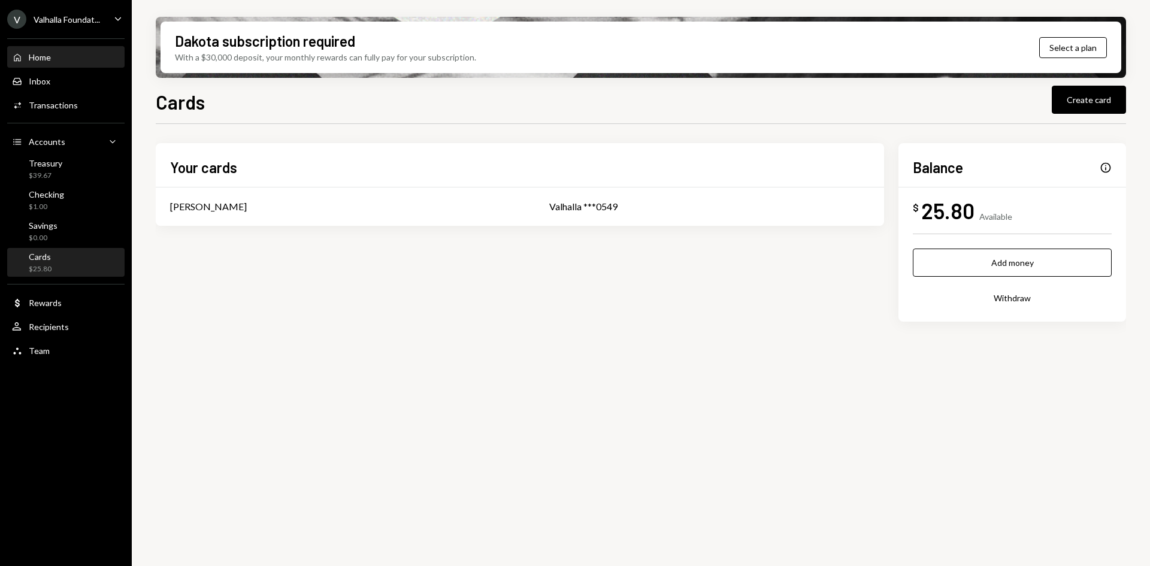
click at [46, 56] on div "Home" at bounding box center [40, 57] width 22 height 10
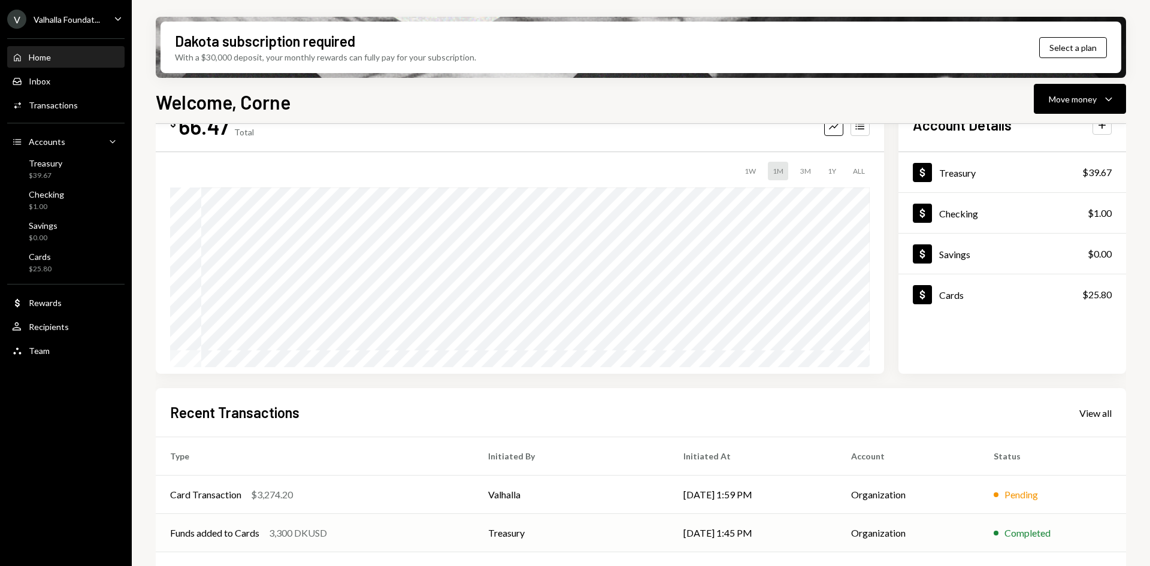
scroll to position [120, 0]
